Goal: Task Accomplishment & Management: Complete application form

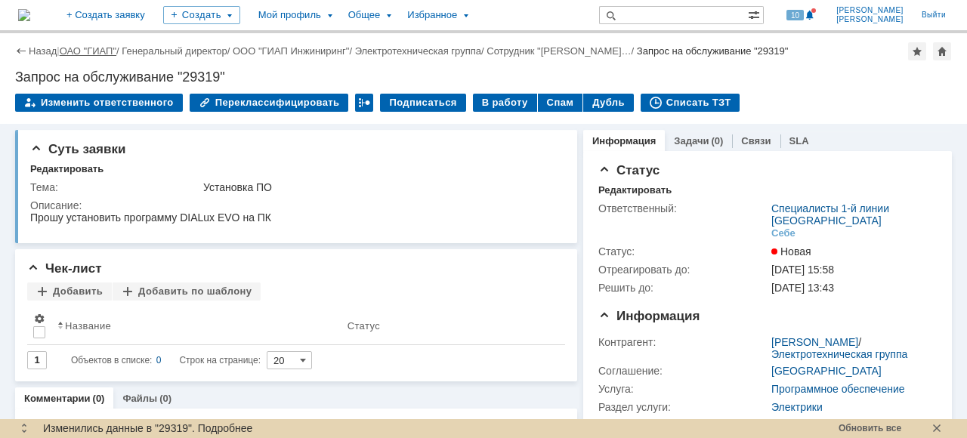
click at [92, 53] on link "ОАО "ГИАП"" at bounding box center [88, 50] width 57 height 11
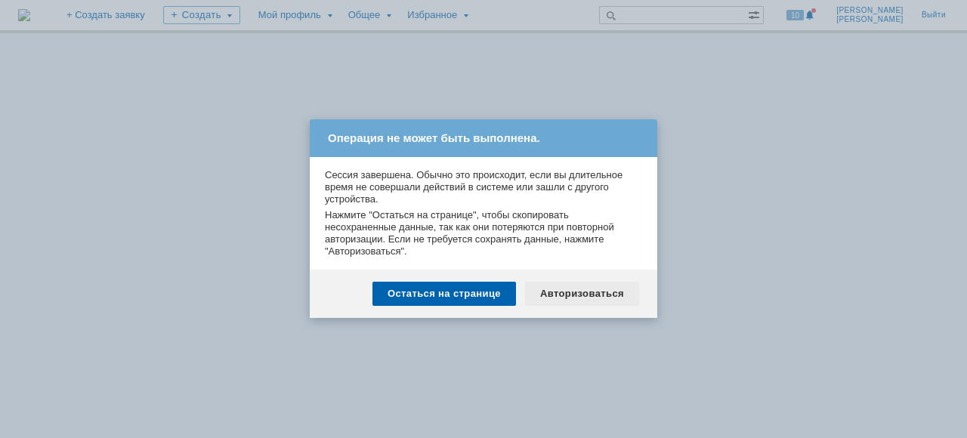
click at [610, 301] on div "Авторизоваться" at bounding box center [582, 294] width 114 height 24
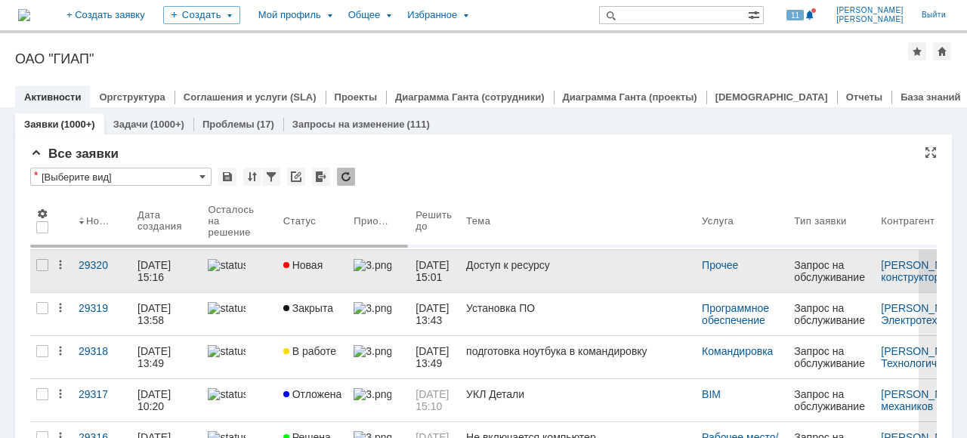
click at [249, 261] on div at bounding box center [239, 265] width 63 height 12
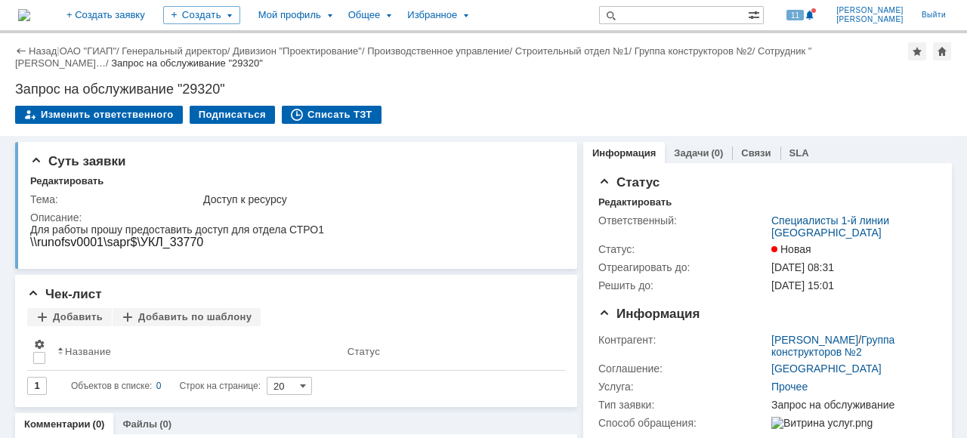
drag, startPoint x: 92, startPoint y: 54, endPoint x: 157, endPoint y: 107, distance: 83.3
click at [92, 54] on link "ОАО "ГИАП"" at bounding box center [88, 50] width 57 height 11
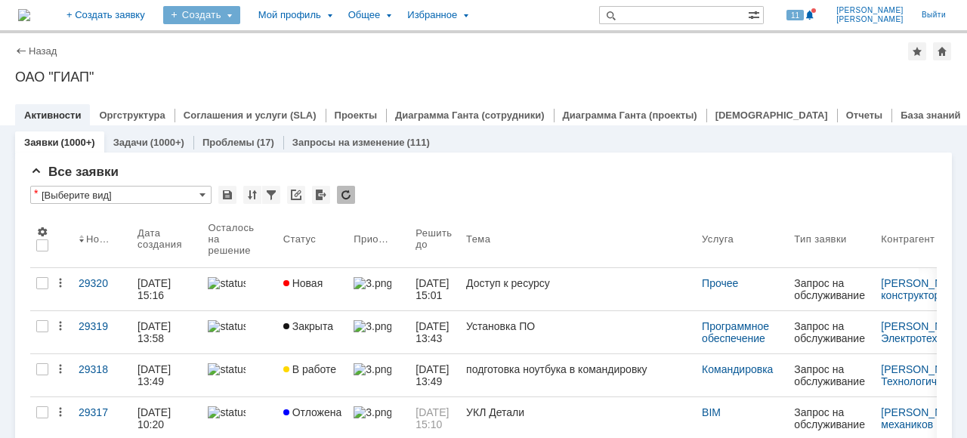
click at [240, 18] on div "Создать" at bounding box center [201, 15] width 77 height 18
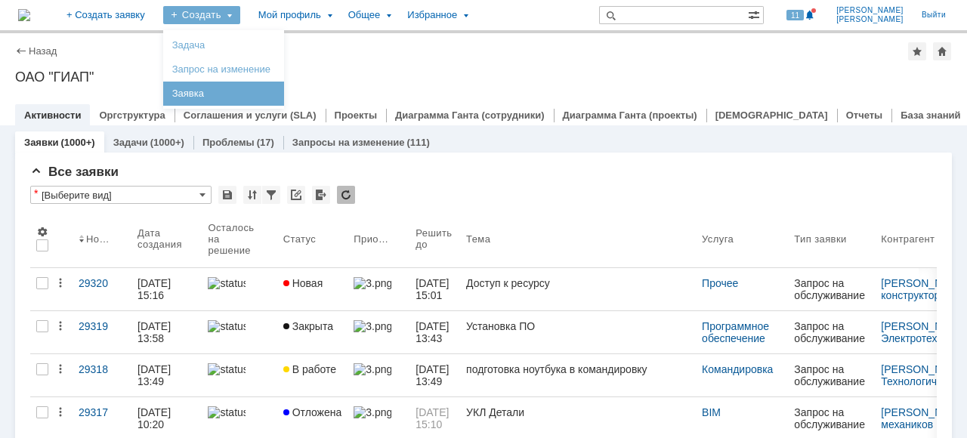
click at [252, 93] on link "Заявка" at bounding box center [223, 94] width 115 height 18
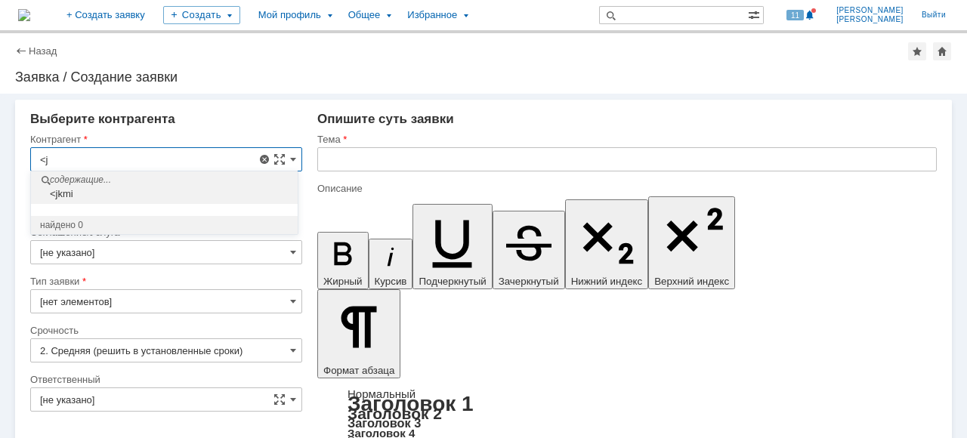
type input "<"
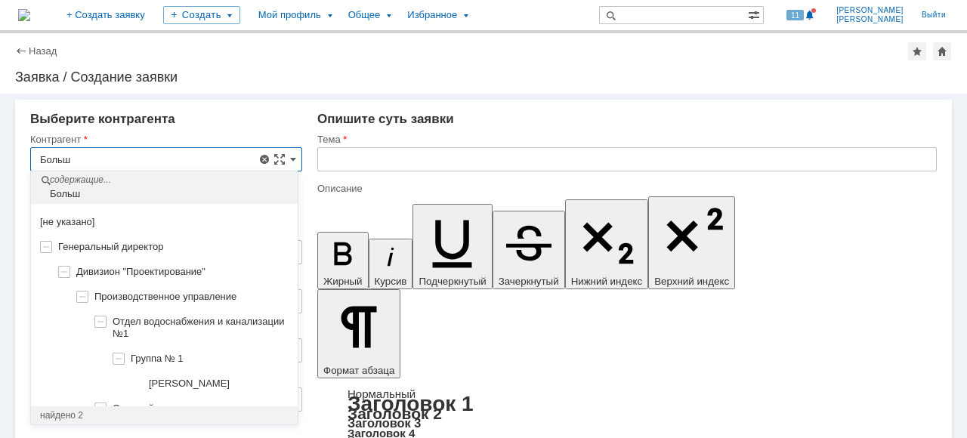
scroll to position [2, 0]
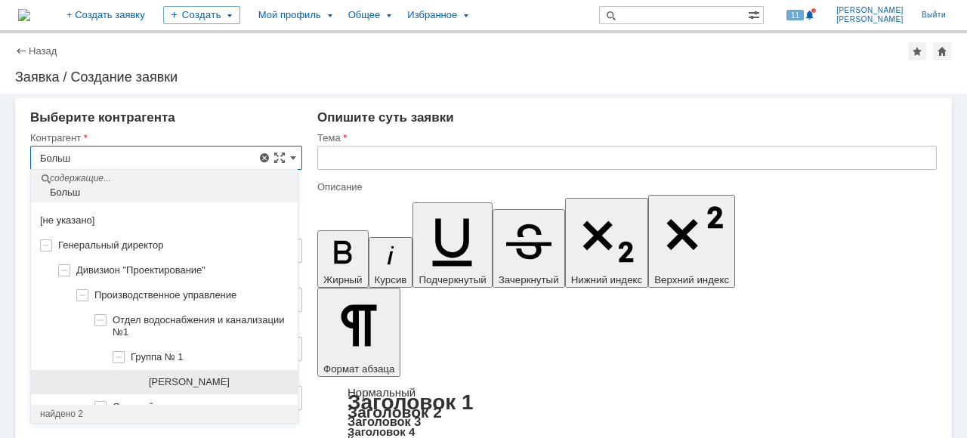
click at [230, 385] on span "[PERSON_NAME]" at bounding box center [189, 381] width 81 height 11
type input "[PERSON_NAME]"
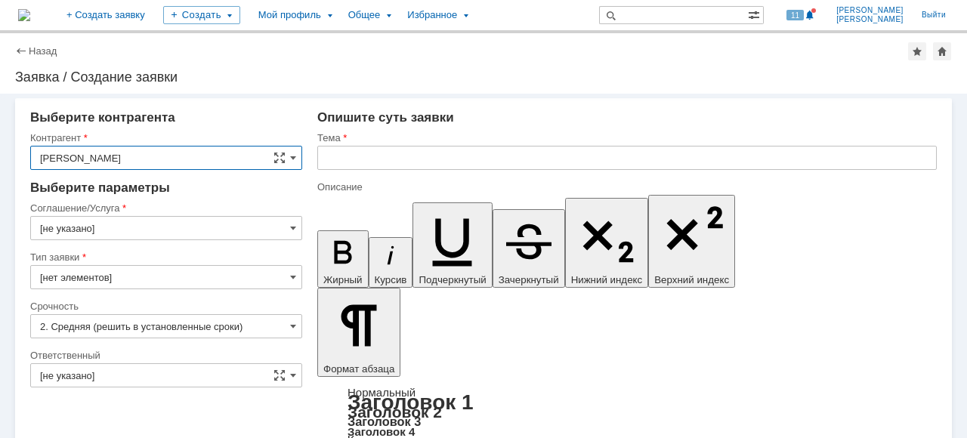
type input "[GEOGRAPHIC_DATA]"
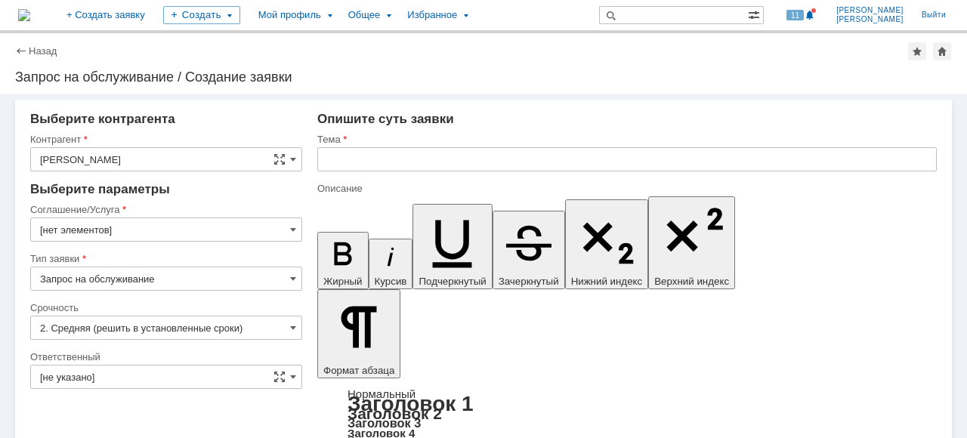
scroll to position [0, 0]
type input "[GEOGRAPHIC_DATA]"
type input "[нет элементов]"
click at [233, 230] on input "[GEOGRAPHIC_DATA]" at bounding box center [166, 230] width 272 height 24
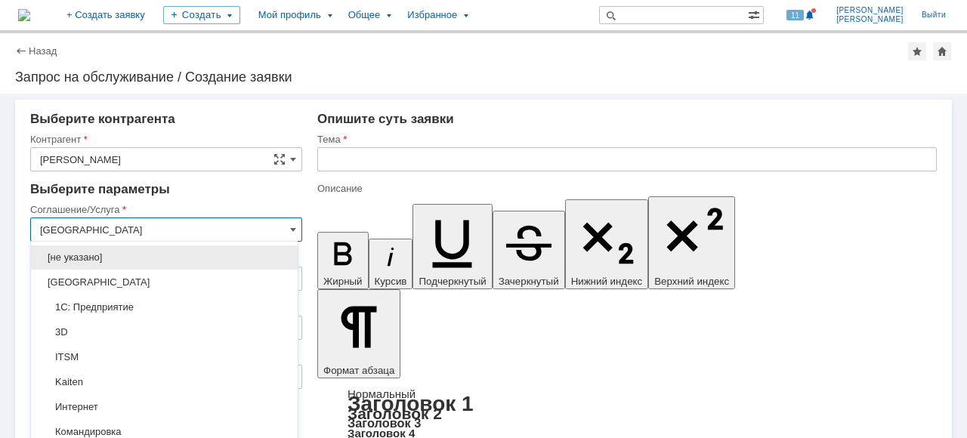
scroll to position [23, 0]
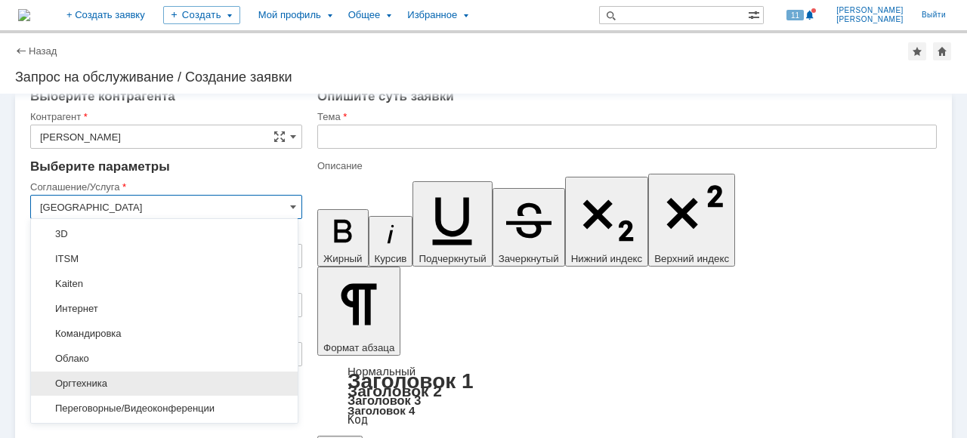
click at [202, 378] on span "Оргтехника" at bounding box center [164, 384] width 249 height 12
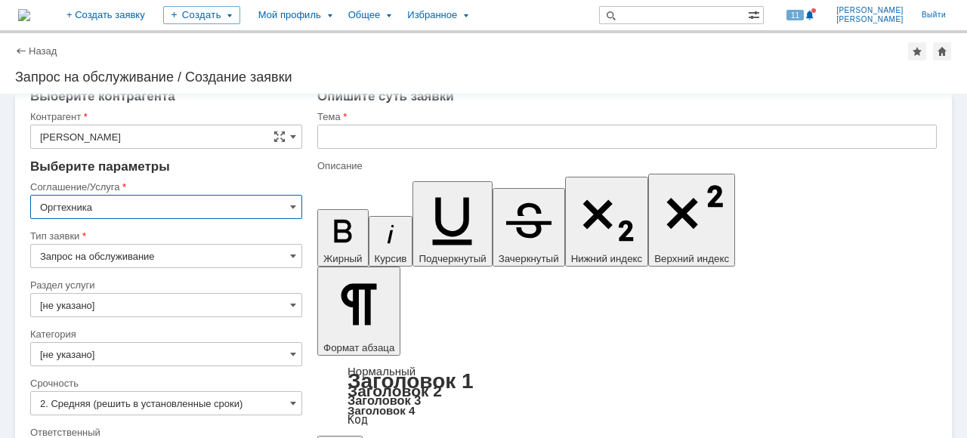
type input "Оргтехника"
click at [290, 302] on span at bounding box center [293, 305] width 6 height 12
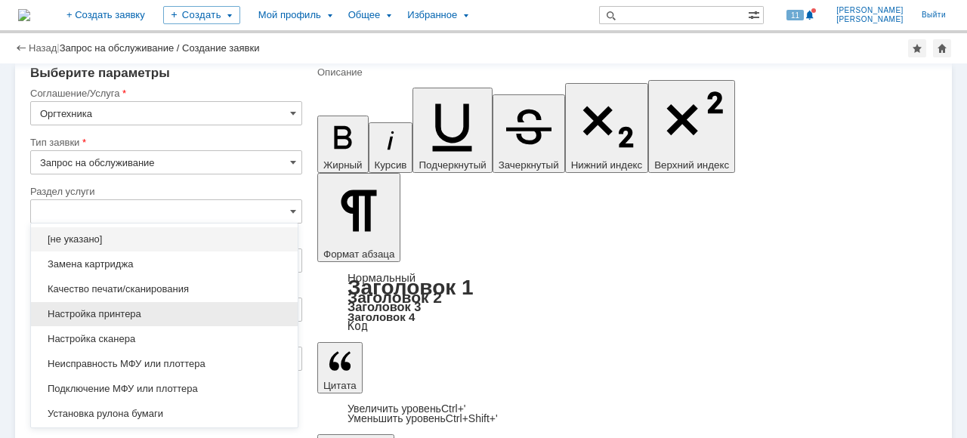
click at [228, 323] on div "Настройка принтера" at bounding box center [164, 314] width 267 height 24
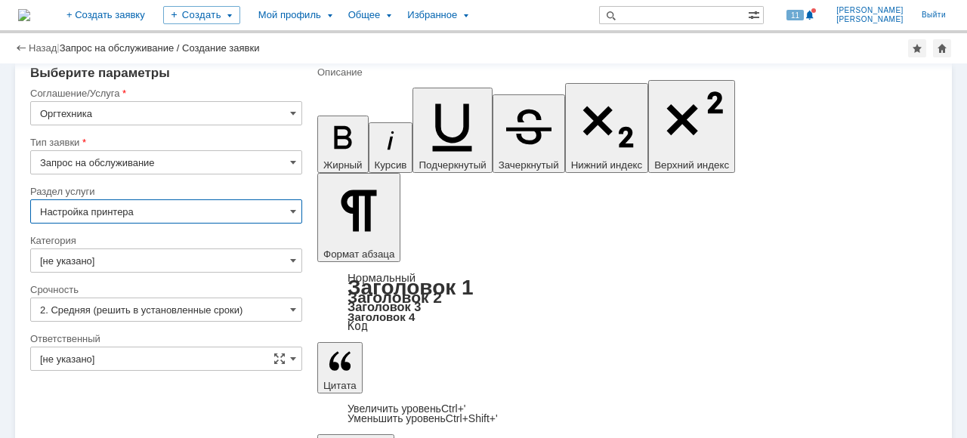
type input "Настройка принтера"
click at [277, 267] on input "[не указано]" at bounding box center [166, 261] width 272 height 24
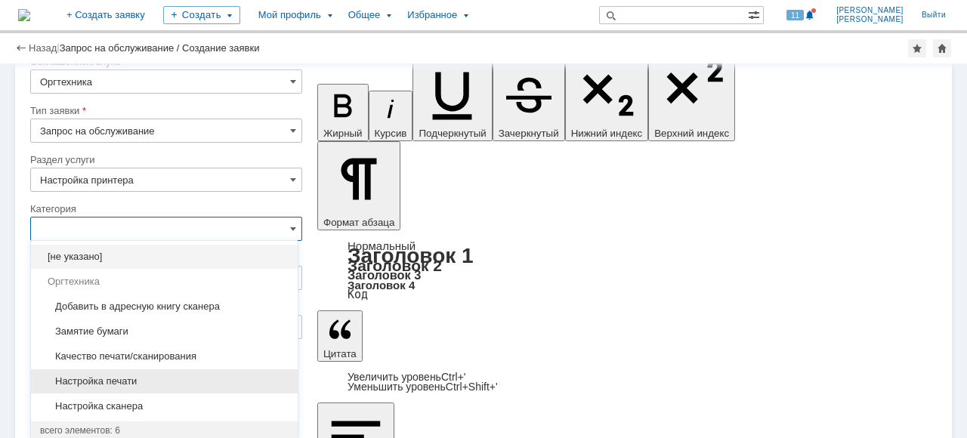
click at [240, 379] on span "Настройка печати" at bounding box center [164, 382] width 249 height 12
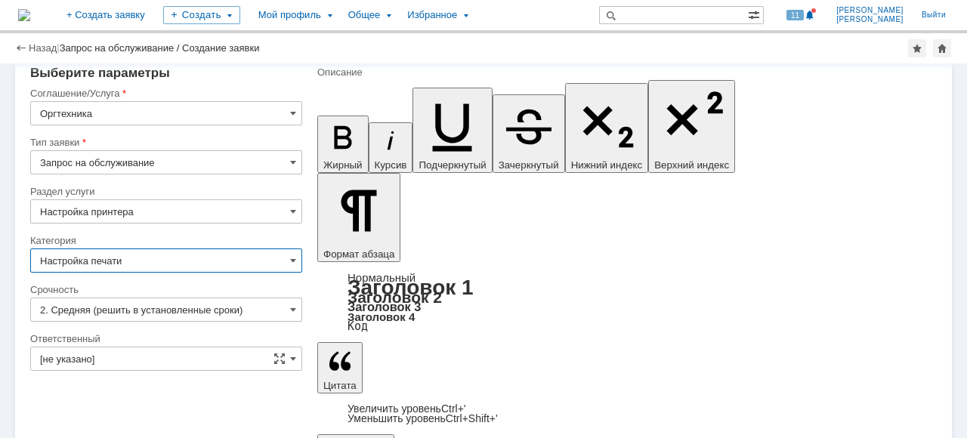
type input "Настройка печати"
click at [290, 356] on span at bounding box center [293, 359] width 6 height 12
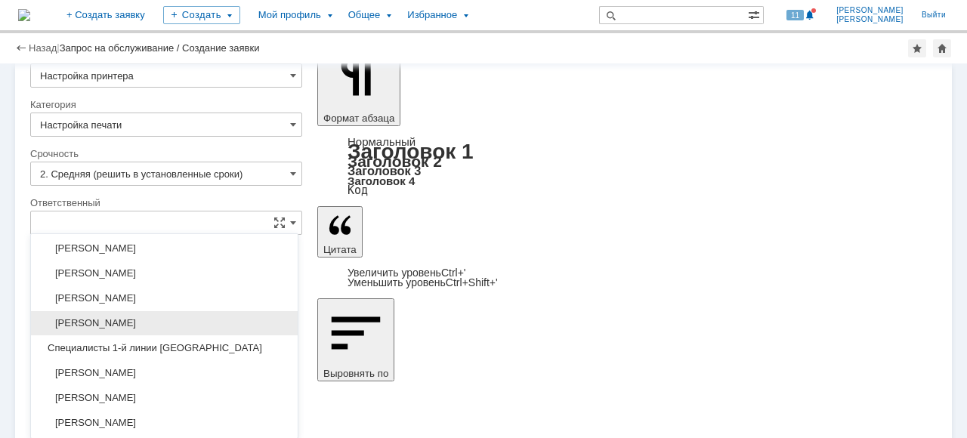
scroll to position [227, 0]
click at [256, 325] on div "[PERSON_NAME]" at bounding box center [164, 323] width 267 height 24
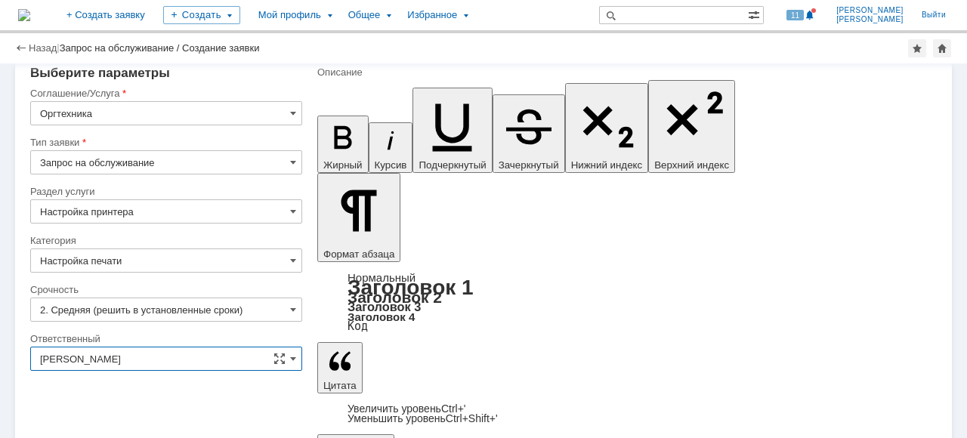
type input "[PERSON_NAME]"
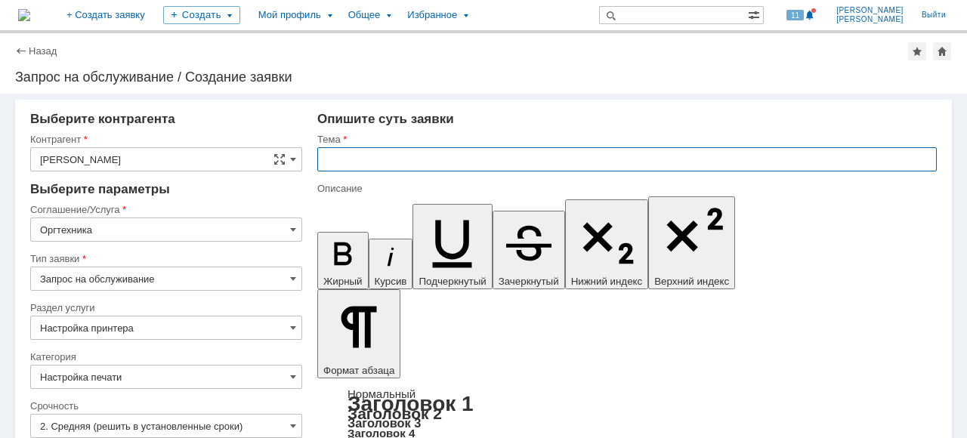
click at [365, 162] on input "text" at bounding box center [627, 159] width 620 height 24
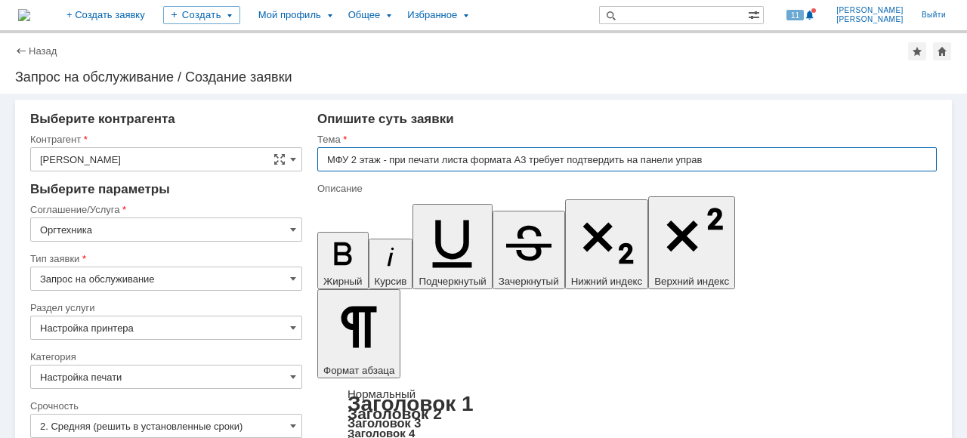
drag, startPoint x: 623, startPoint y: 156, endPoint x: 564, endPoint y: 160, distance: 59.8
click at [564, 160] on input "МФУ 2 этаж - при печати листа формата А3 требует подтвердить на панели управ" at bounding box center [627, 159] width 620 height 24
click at [683, 160] on input "МФУ 2 этаж - при печати листа формата А3 требует выбрать на панели управ" at bounding box center [627, 159] width 620 height 24
click at [559, 159] on input "МФУ 2 этаж - при печати листа формата А3 требует выбрать на панели управления" at bounding box center [627, 159] width 620 height 24
drag, startPoint x: 772, startPoint y: 153, endPoint x: 798, endPoint y: 177, distance: 35.8
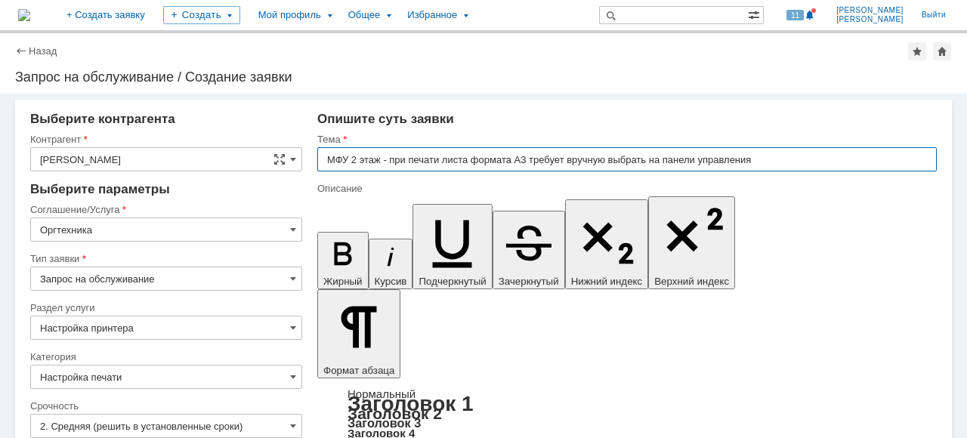
click at [771, 153] on input "МФУ 2 этаж - при печати листа формата А3 требует вручную выбрать на панели упра…" at bounding box center [627, 159] width 620 height 24
drag, startPoint x: 700, startPoint y: 160, endPoint x: 750, endPoint y: 160, distance: 49.9
click at [750, 160] on input "МФУ 2 этаж - при печати листа формата А3 требует вручную выбрать на панели упра…" at bounding box center [627, 159] width 620 height 24
type input "МФУ 2 этаж - при печати листа формата А3 требует вручную выбрать на панели устр…"
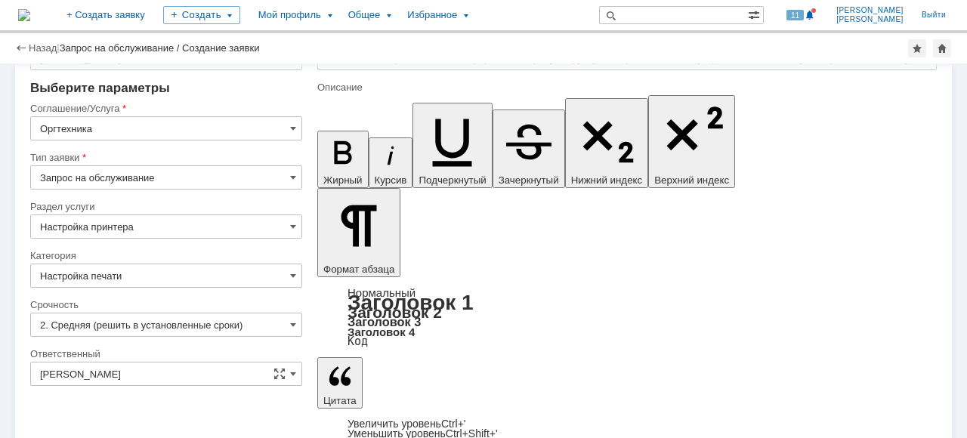
scroll to position [86, 0]
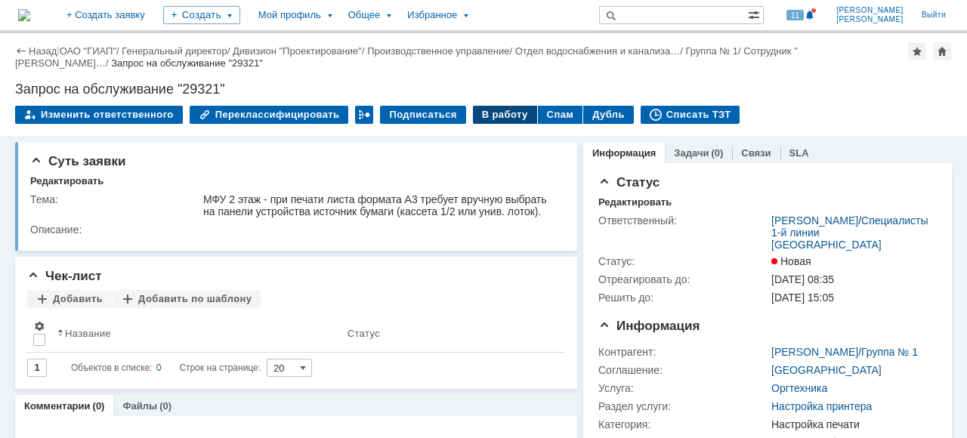
click at [481, 116] on div "В работу" at bounding box center [505, 115] width 64 height 18
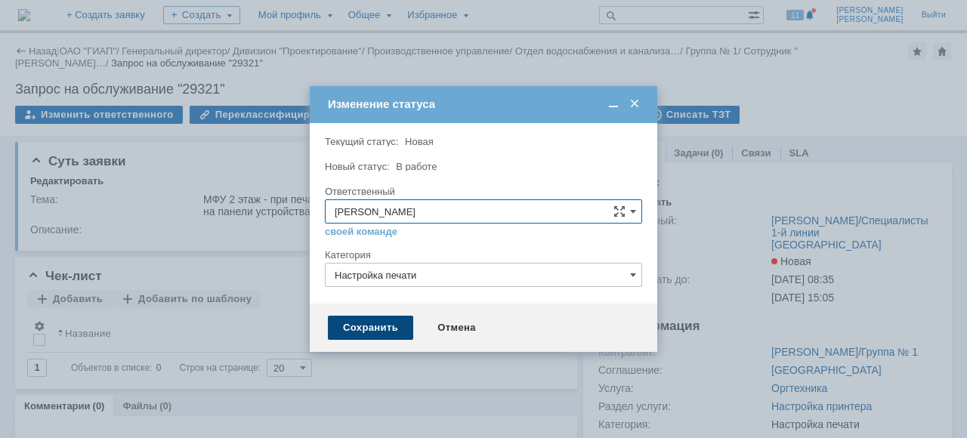
click at [387, 320] on div "Сохранить" at bounding box center [370, 328] width 85 height 24
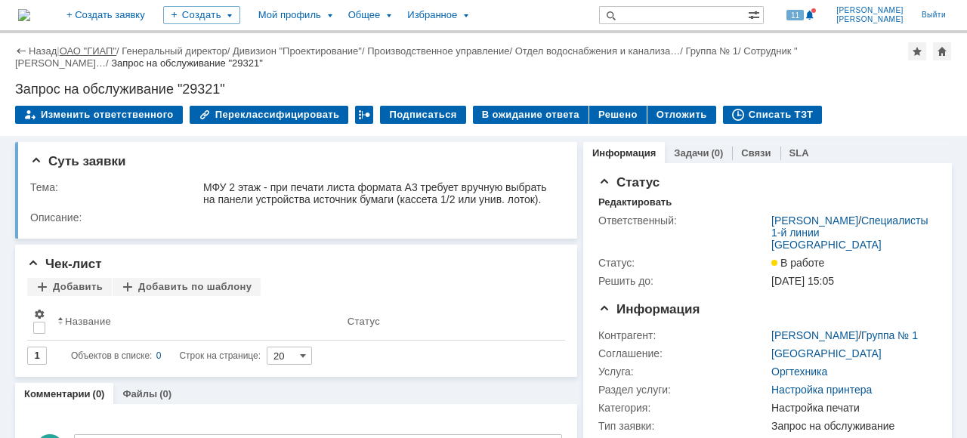
click at [89, 51] on link "ОАО "ГИАП"" at bounding box center [88, 50] width 57 height 11
